Goal: Task Accomplishment & Management: Use online tool/utility

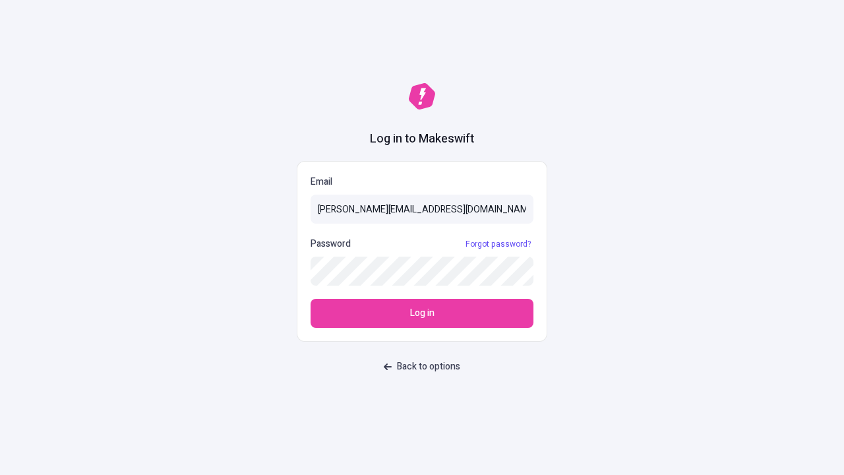
type input "sasha+test-ui@makeswift.com"
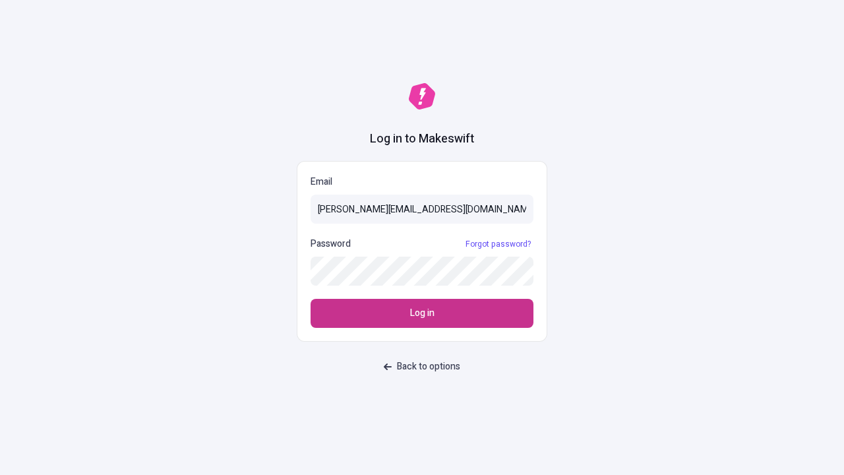
click at [422, 313] on span "Log in" at bounding box center [422, 313] width 24 height 15
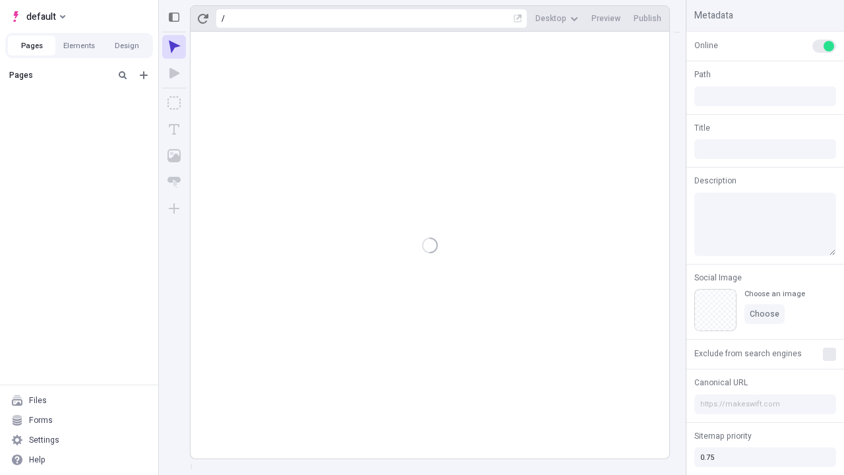
type input "/page"
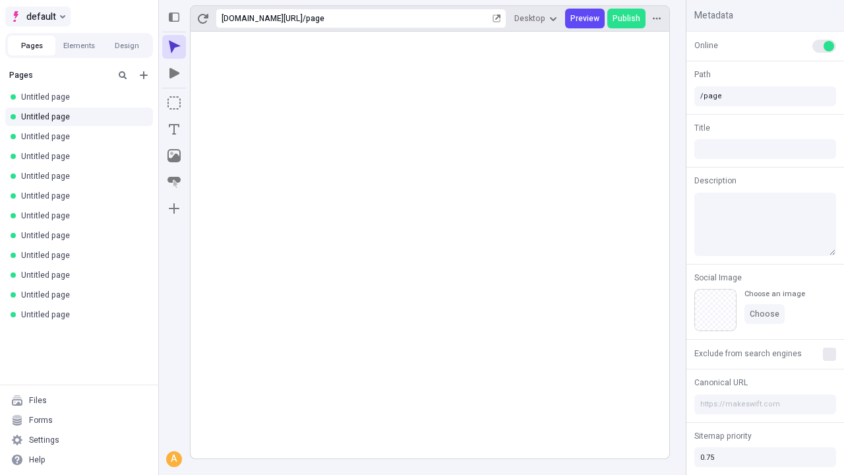
click at [37, 16] on span "default" at bounding box center [41, 17] width 30 height 16
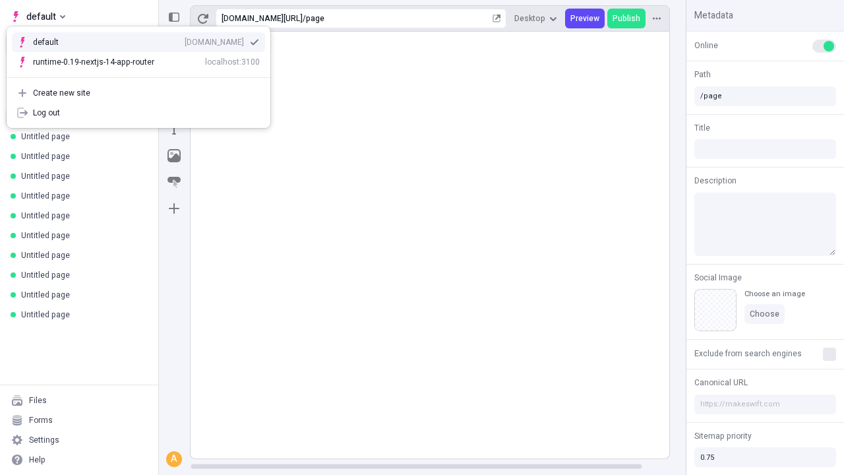
click at [138, 93] on div "Create new site" at bounding box center [146, 93] width 227 height 11
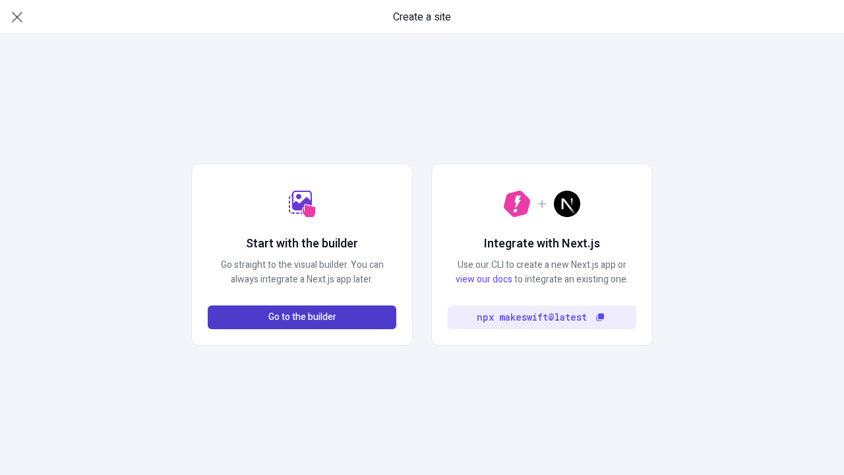
click at [302, 317] on span "Go to the builder" at bounding box center [302, 317] width 68 height 15
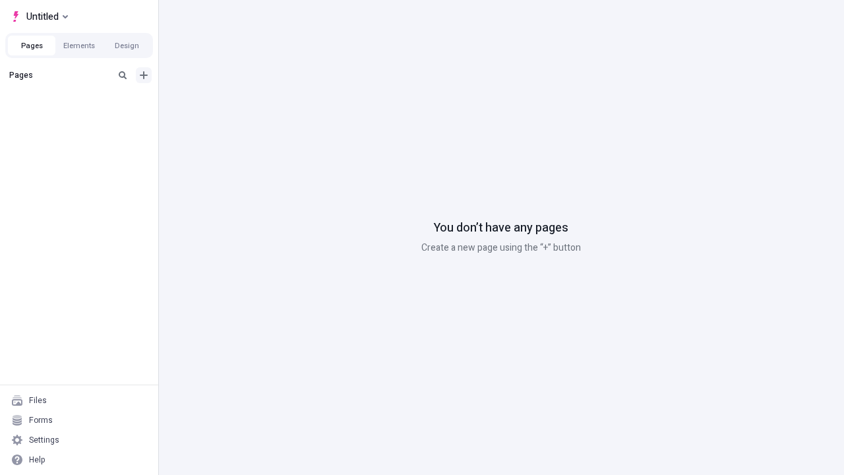
click at [144, 75] on icon "Add new" at bounding box center [144, 75] width 8 height 8
click at [214, 102] on span "Blank page" at bounding box center [222, 102] width 82 height 11
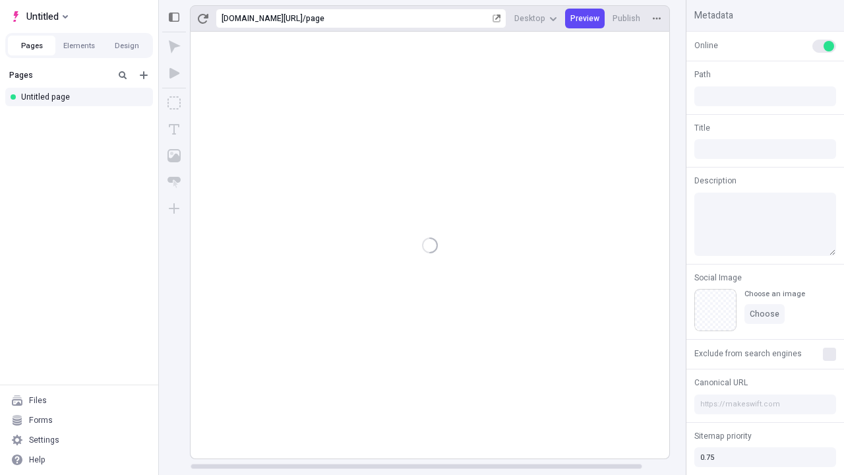
type input "/page"
click at [174, 103] on icon "Box" at bounding box center [173, 102] width 13 height 13
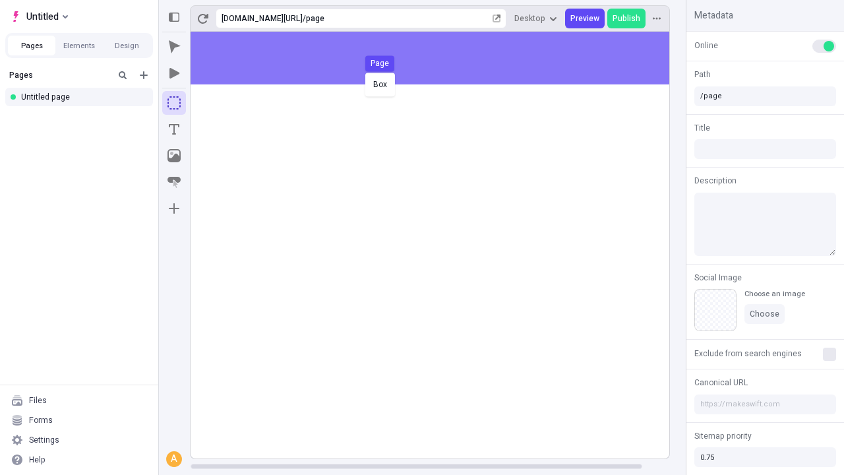
click at [443, 58] on div "Box Page" at bounding box center [422, 237] width 844 height 475
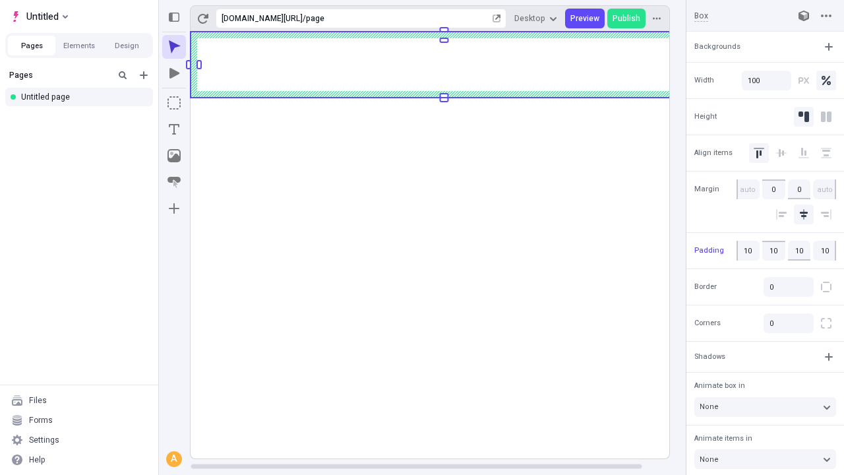
click at [174, 156] on icon "Image" at bounding box center [173, 155] width 13 height 13
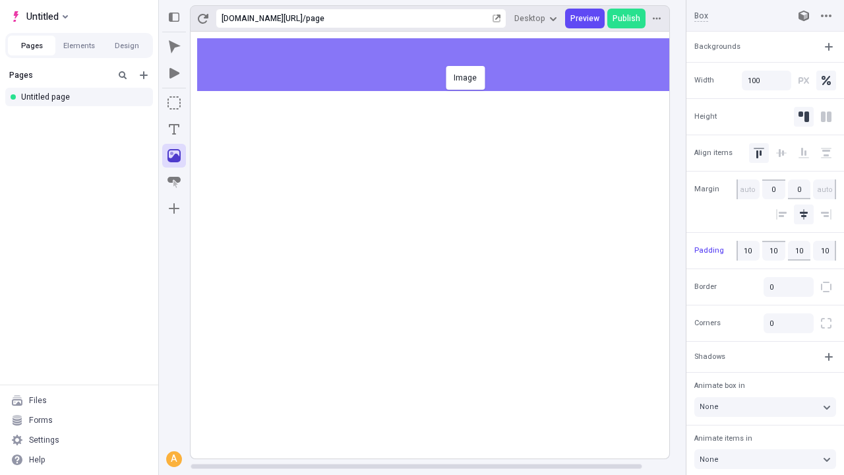
click at [443, 65] on div "Image" at bounding box center [422, 237] width 844 height 475
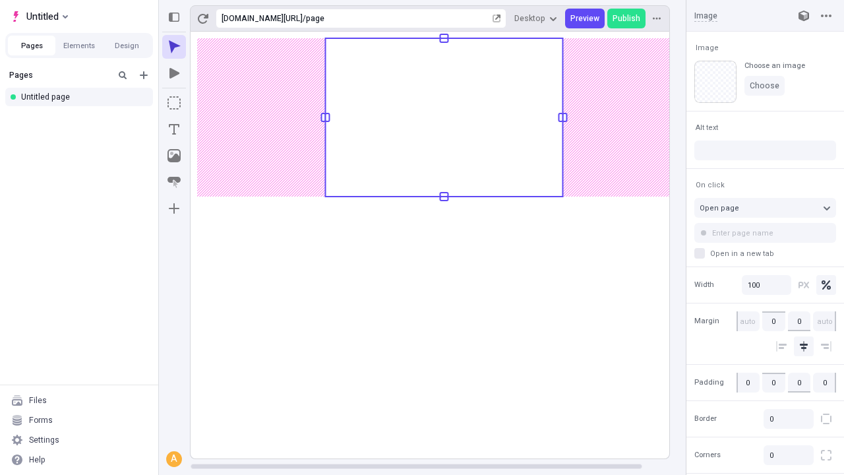
click at [174, 129] on icon "Text" at bounding box center [174, 129] width 11 height 11
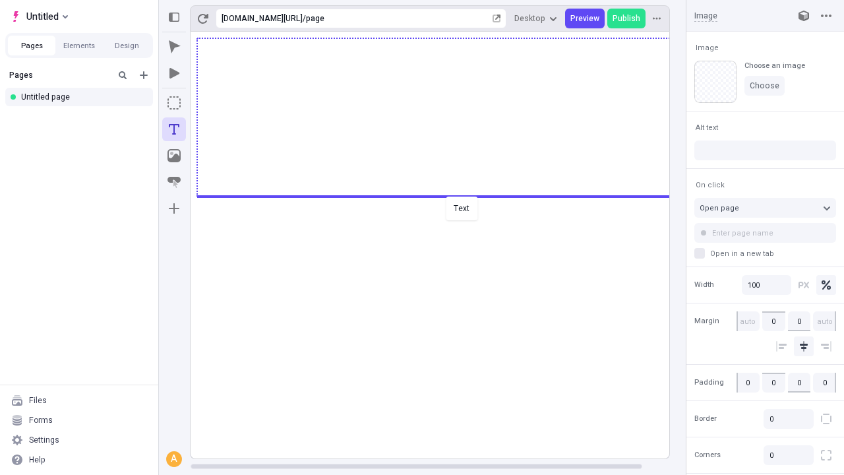
click at [443, 195] on div "Text" at bounding box center [422, 237] width 844 height 475
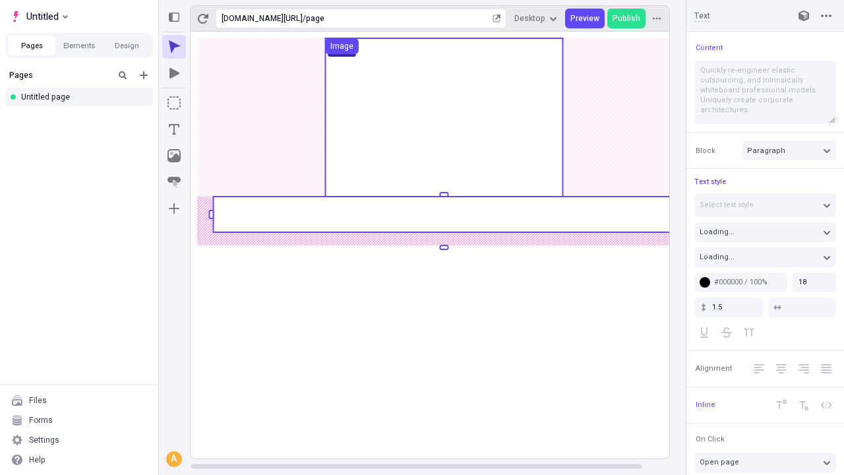
click at [443, 214] on rect at bounding box center [443, 214] width 461 height 36
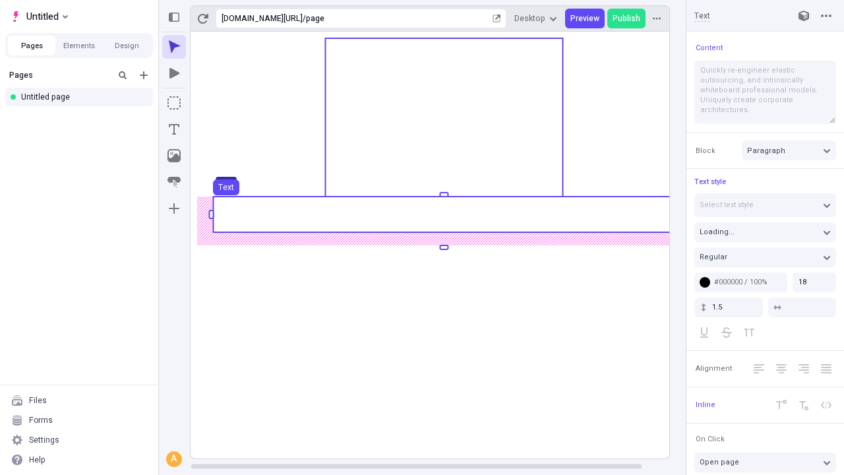
click at [443, 214] on use at bounding box center [443, 214] width 461 height 36
click at [443, 214] on rect at bounding box center [443, 214] width 461 height 36
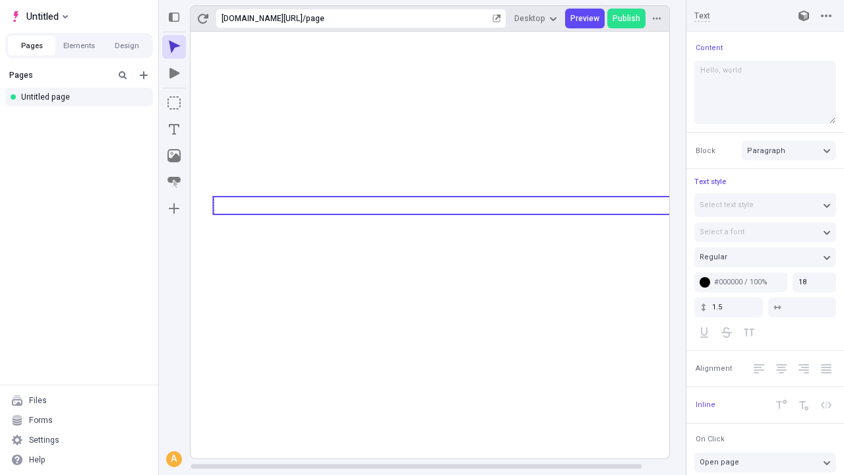
type textarea "Hello, world!"
click at [174, 156] on icon "Image" at bounding box center [173, 155] width 13 height 13
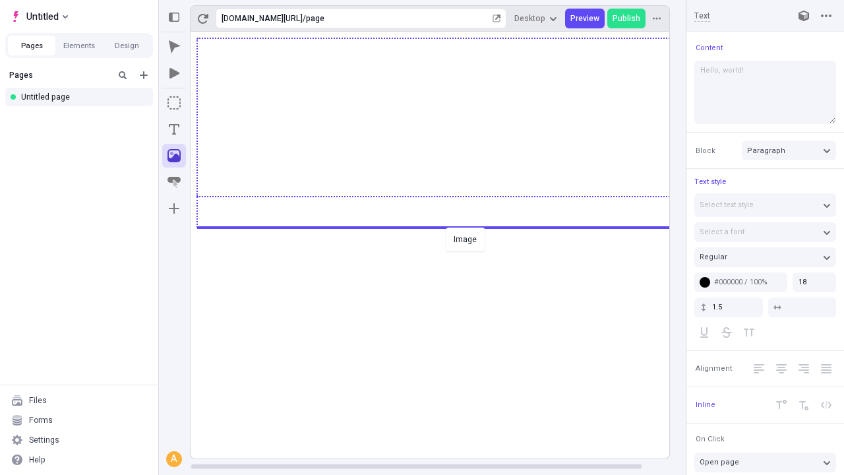
click at [443, 226] on div "Image" at bounding box center [422, 237] width 844 height 475
